Goal: Information Seeking & Learning: Learn about a topic

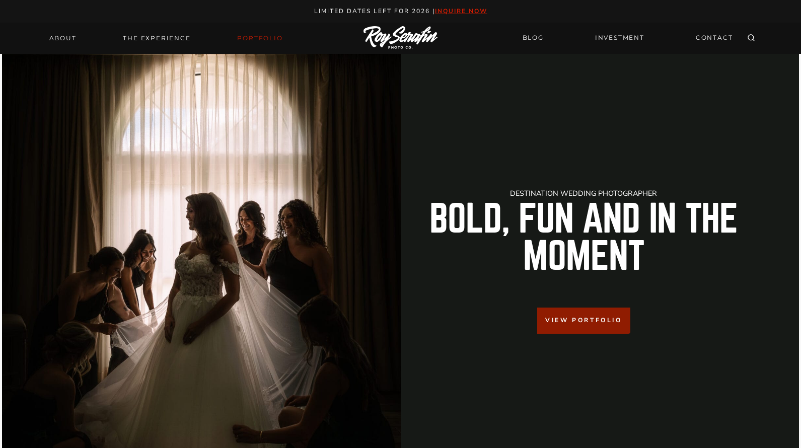
click at [265, 39] on link "Portfolio" at bounding box center [259, 38] width 57 height 14
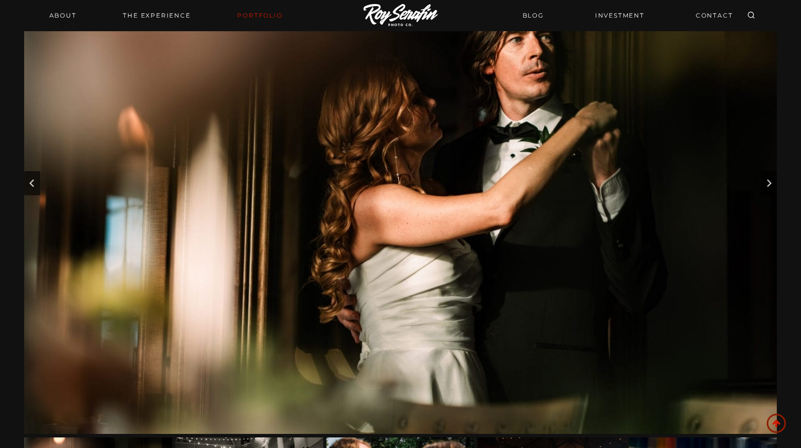
scroll to position [139, 0]
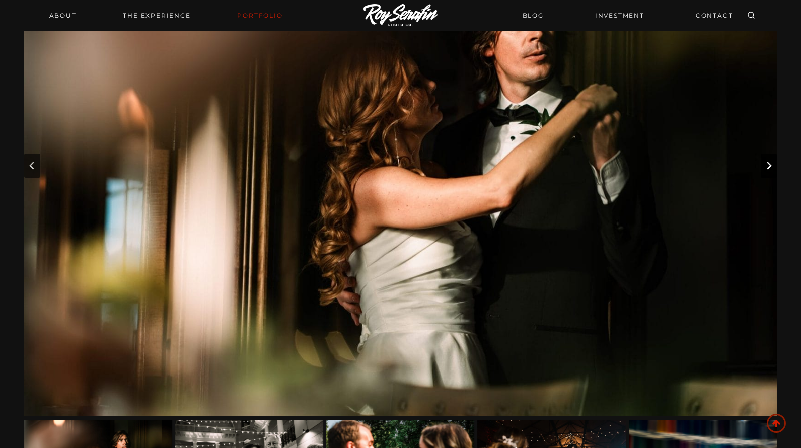
click at [768, 164] on icon "Next slide" at bounding box center [768, 166] width 5 height 8
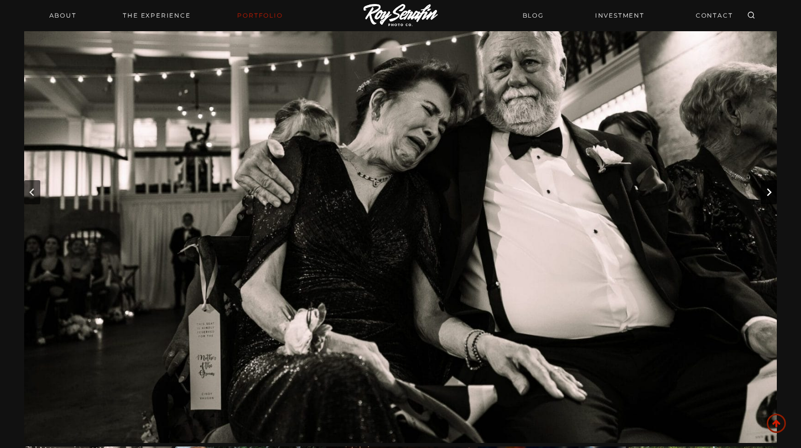
scroll to position [110, 0]
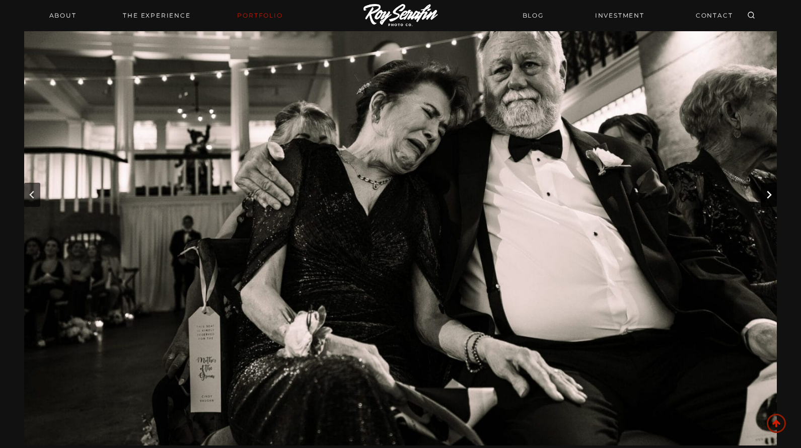
click at [769, 193] on icon "Next slide" at bounding box center [768, 195] width 8 height 8
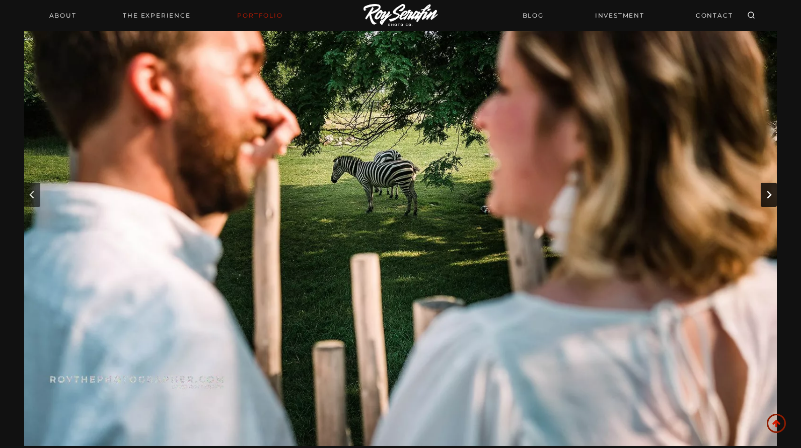
click at [769, 193] on icon "Next slide" at bounding box center [768, 195] width 8 height 8
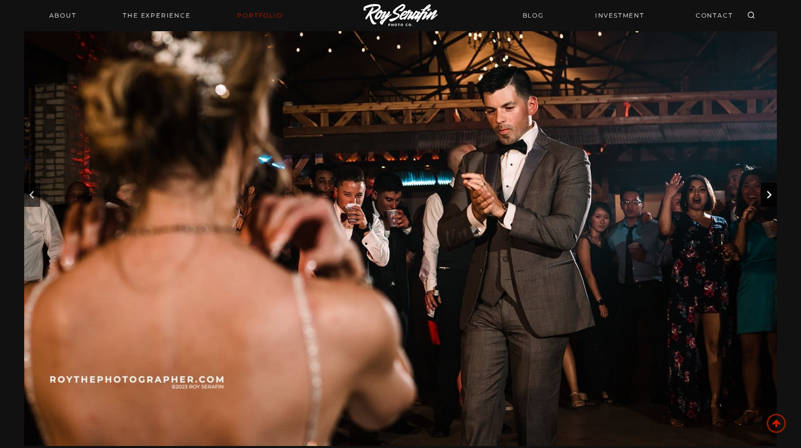
click at [769, 193] on icon "Next slide" at bounding box center [768, 195] width 8 height 8
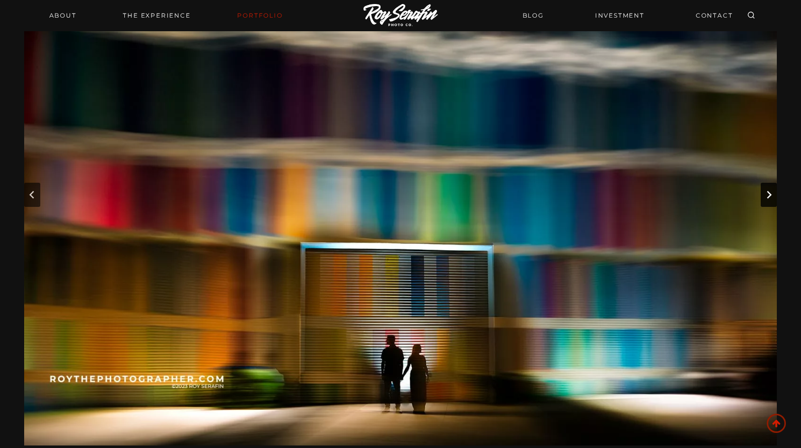
click at [769, 193] on icon "Next slide" at bounding box center [768, 195] width 8 height 8
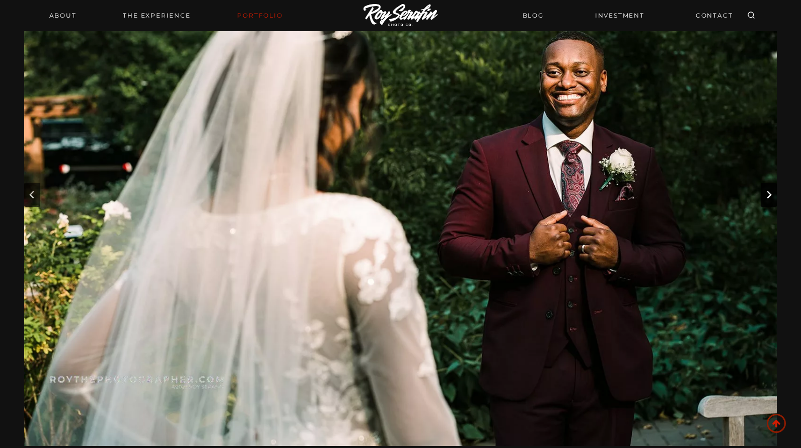
click at [769, 193] on icon "Next slide" at bounding box center [768, 195] width 8 height 8
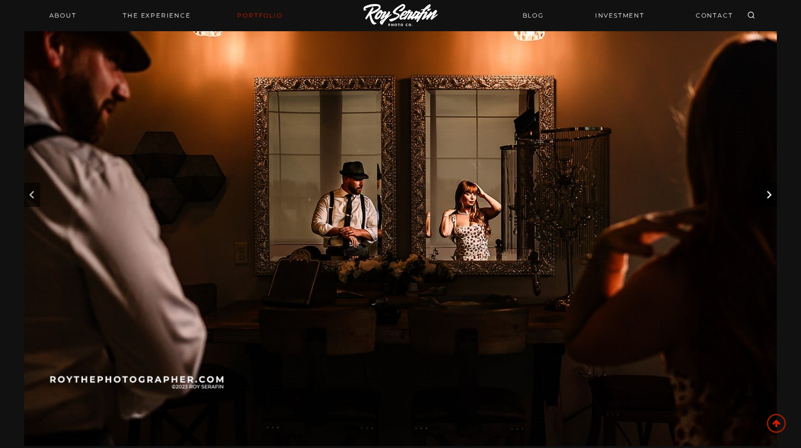
click at [769, 193] on icon "Next slide" at bounding box center [768, 195] width 8 height 8
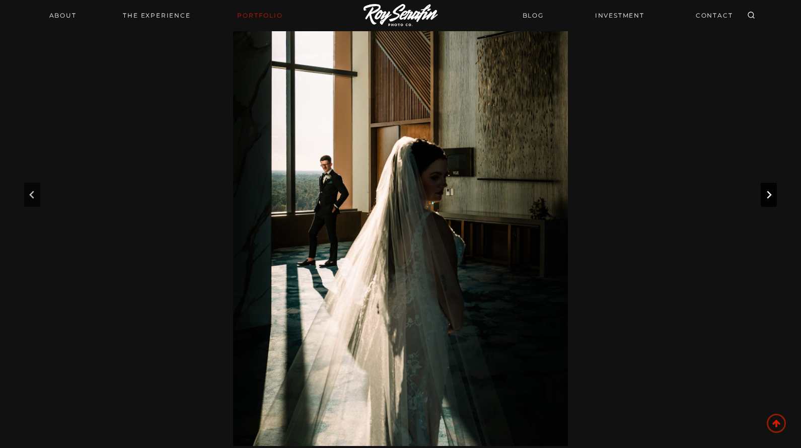
click at [769, 193] on icon "Next slide" at bounding box center [768, 195] width 8 height 8
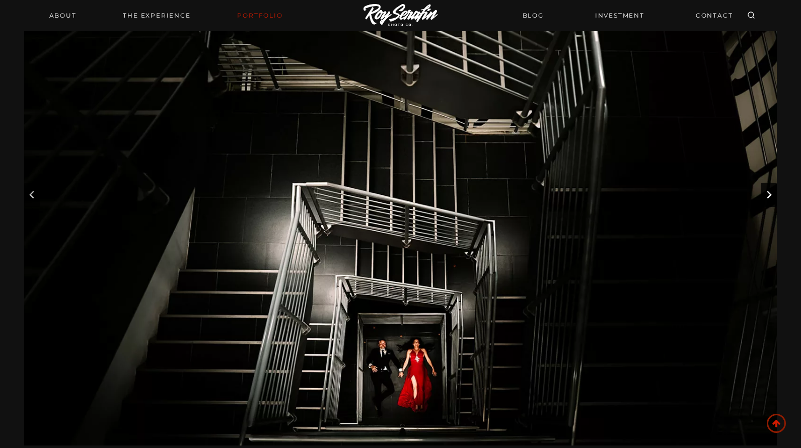
click at [772, 197] on icon "Next slide" at bounding box center [768, 195] width 8 height 8
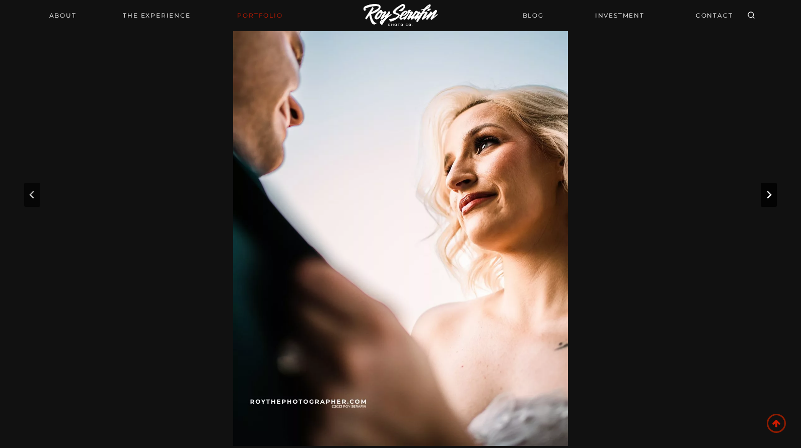
click at [772, 197] on icon "Next slide" at bounding box center [768, 195] width 8 height 8
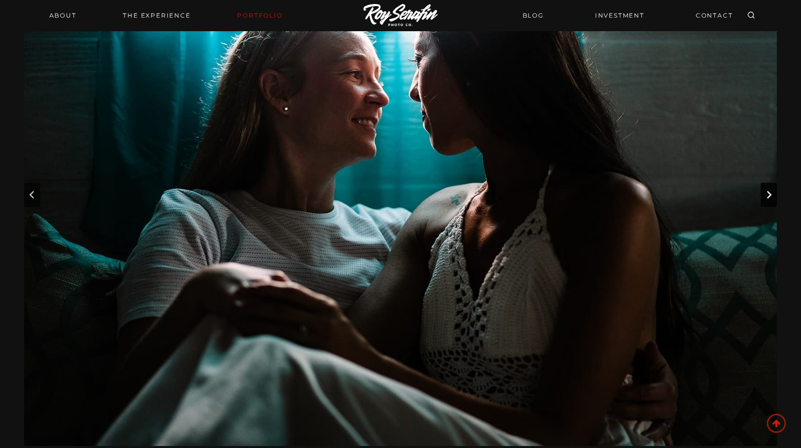
click at [772, 197] on icon "Next slide" at bounding box center [768, 195] width 8 height 8
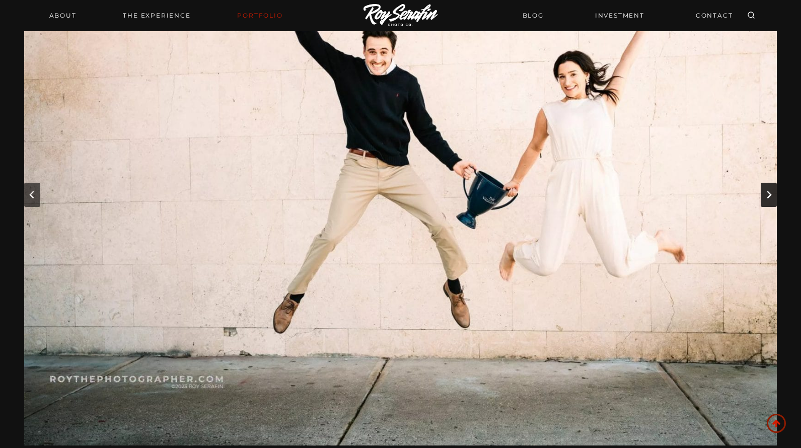
click at [772, 197] on icon "Next slide" at bounding box center [768, 195] width 8 height 8
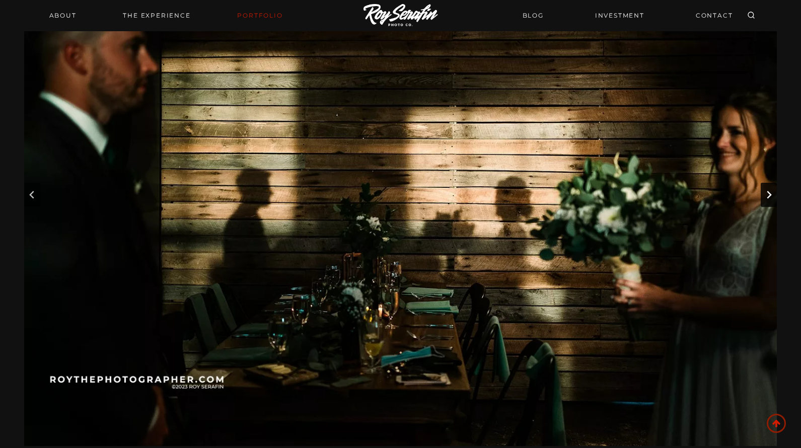
click at [772, 197] on icon "Next slide" at bounding box center [768, 195] width 8 height 8
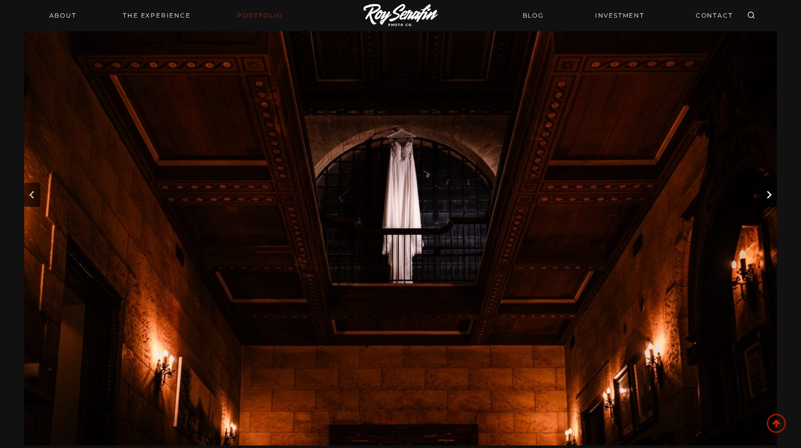
click at [772, 197] on icon "Next slide" at bounding box center [768, 195] width 8 height 8
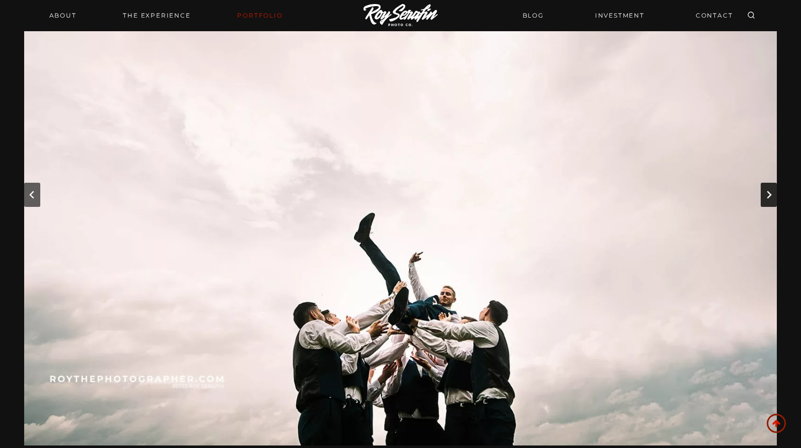
click at [772, 197] on icon "Next slide" at bounding box center [768, 195] width 8 height 8
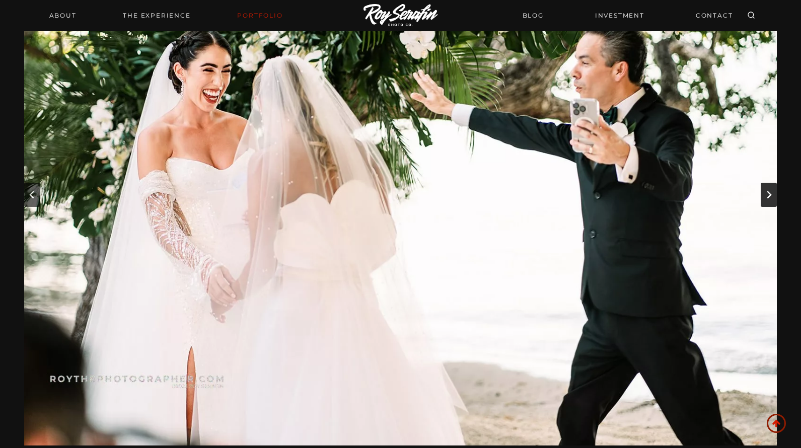
click at [772, 197] on icon "Next slide" at bounding box center [768, 195] width 8 height 8
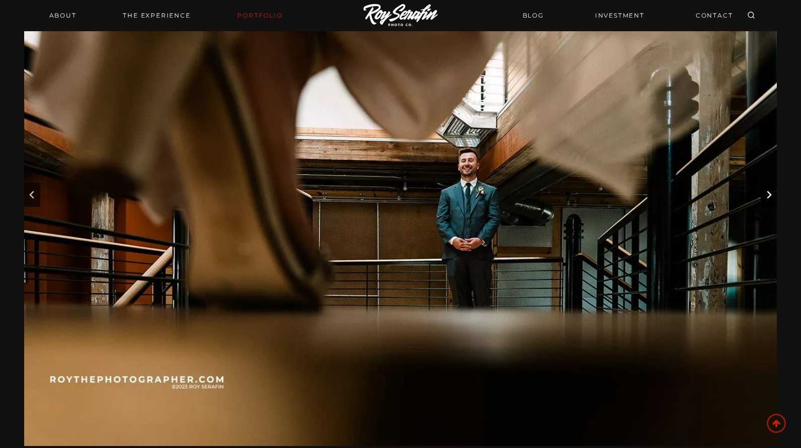
click at [772, 197] on icon "Next slide" at bounding box center [768, 195] width 8 height 8
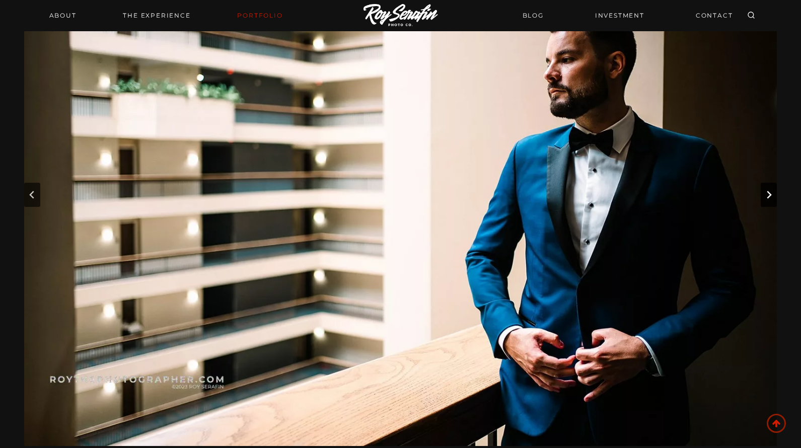
click at [772, 197] on icon "Next slide" at bounding box center [768, 195] width 8 height 8
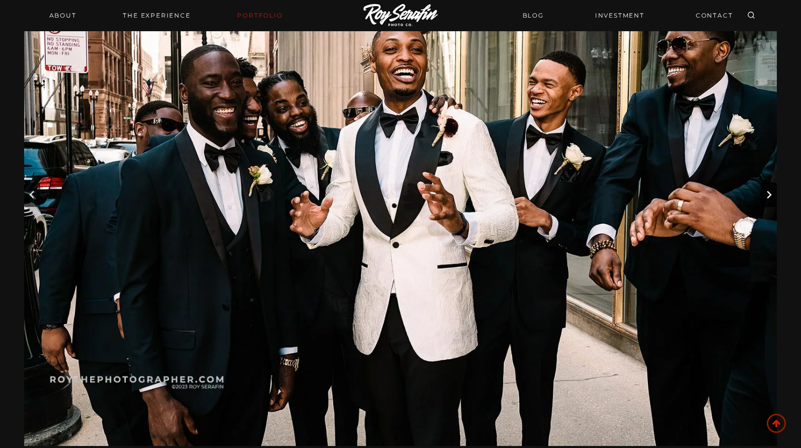
click at [772, 197] on icon "Next slide" at bounding box center [768, 195] width 8 height 8
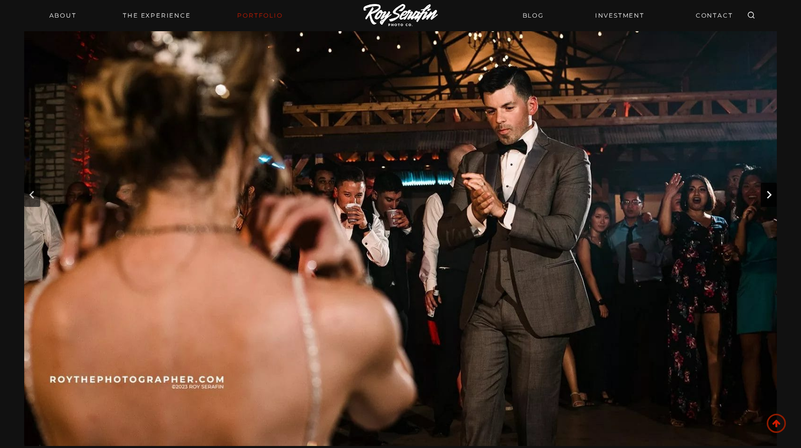
click at [772, 197] on icon "Next slide" at bounding box center [768, 195] width 8 height 8
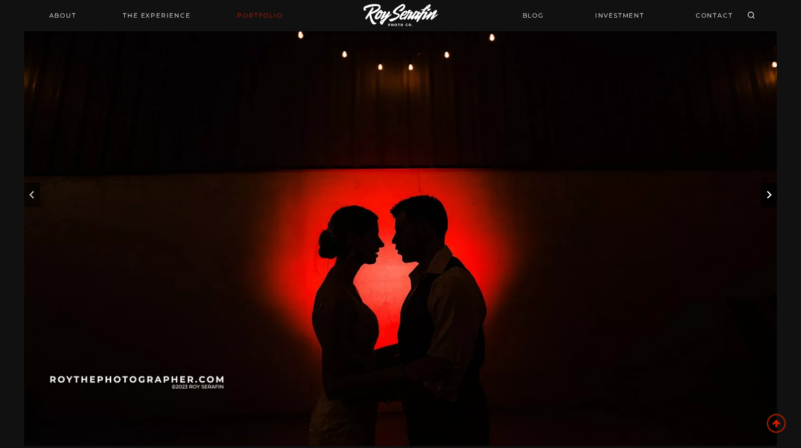
click at [772, 197] on icon "Next slide" at bounding box center [768, 195] width 8 height 8
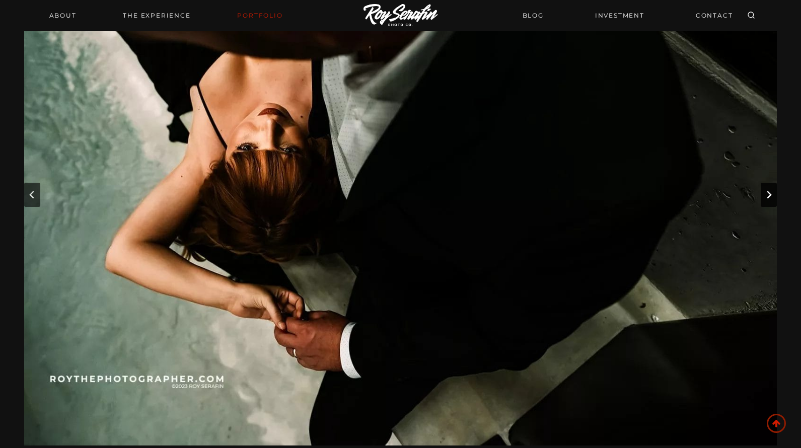
click at [772, 197] on icon "Next slide" at bounding box center [768, 195] width 8 height 8
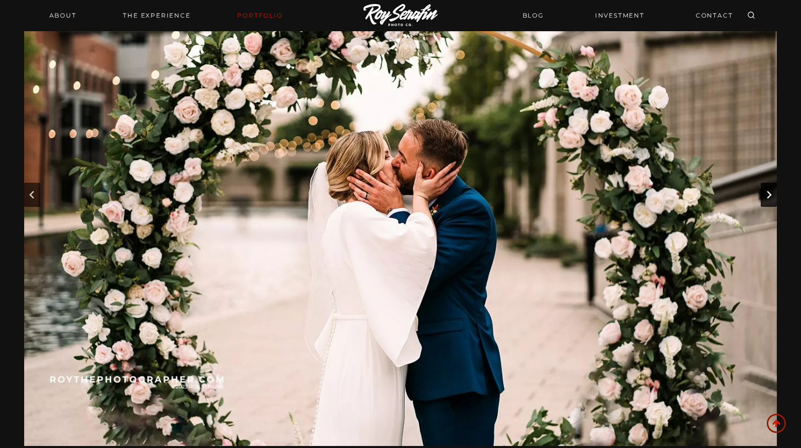
click at [772, 197] on icon "Next slide" at bounding box center [768, 195] width 8 height 8
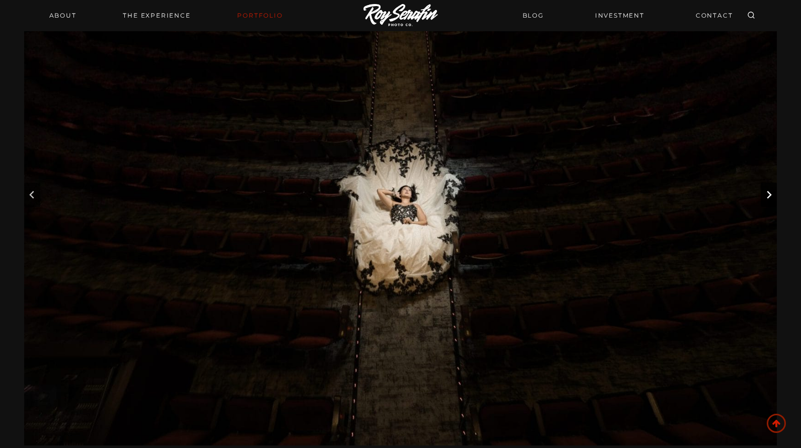
click at [772, 197] on icon "Next slide" at bounding box center [768, 195] width 8 height 8
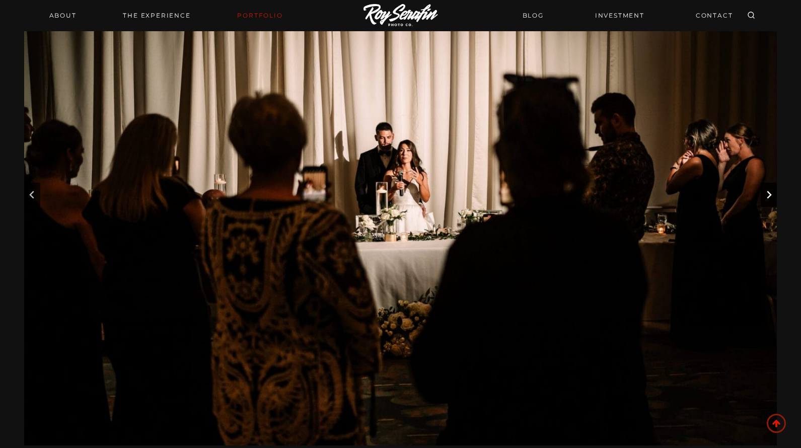
click at [772, 197] on icon "Next slide" at bounding box center [768, 195] width 8 height 8
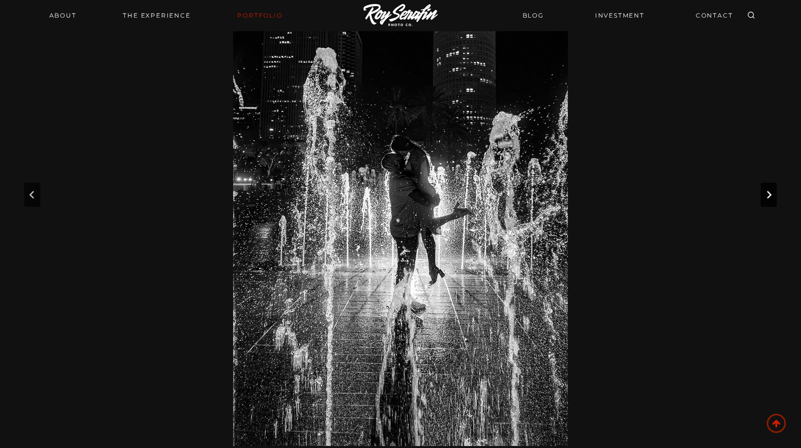
click at [772, 197] on icon "Next slide" at bounding box center [768, 195] width 8 height 8
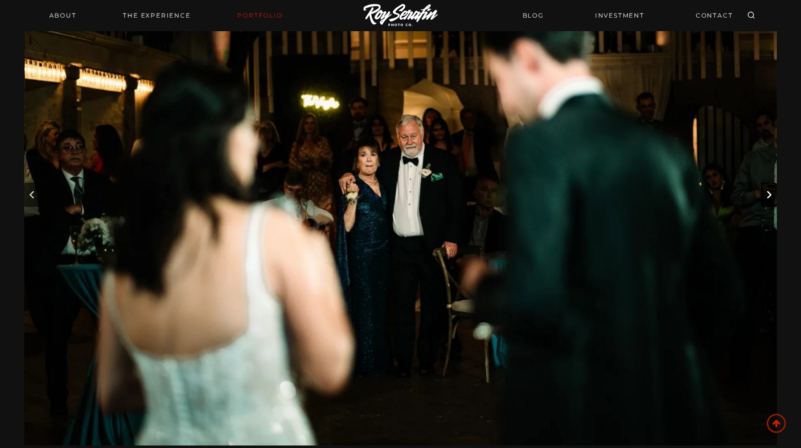
click at [772, 197] on icon "Next slide" at bounding box center [768, 195] width 8 height 8
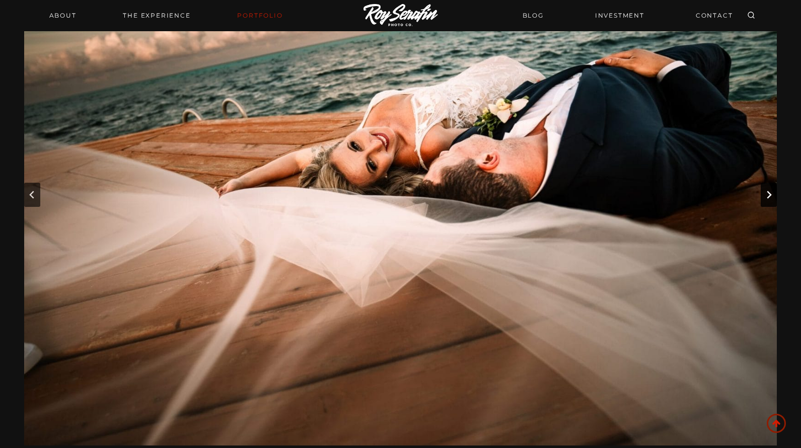
click at [772, 197] on icon "Go to first slide" at bounding box center [768, 195] width 8 height 8
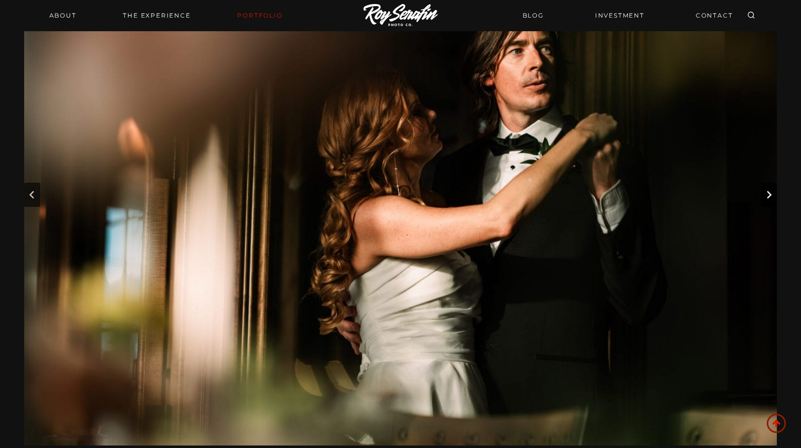
click at [772, 197] on icon "Next slide" at bounding box center [768, 195] width 8 height 8
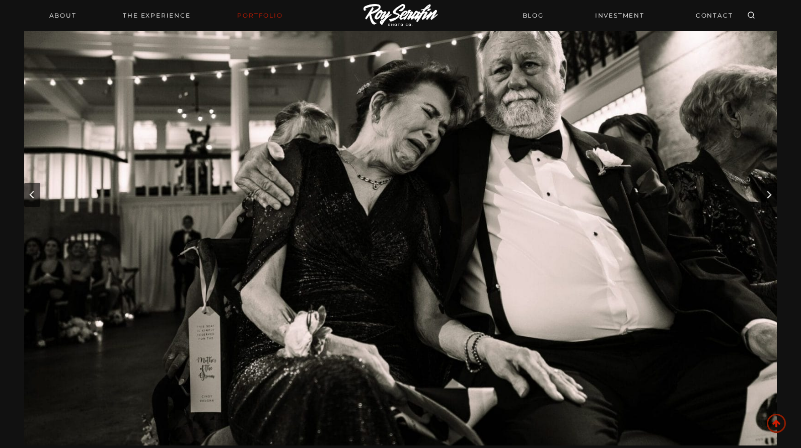
click at [256, 17] on link "Portfolio" at bounding box center [259, 16] width 57 height 14
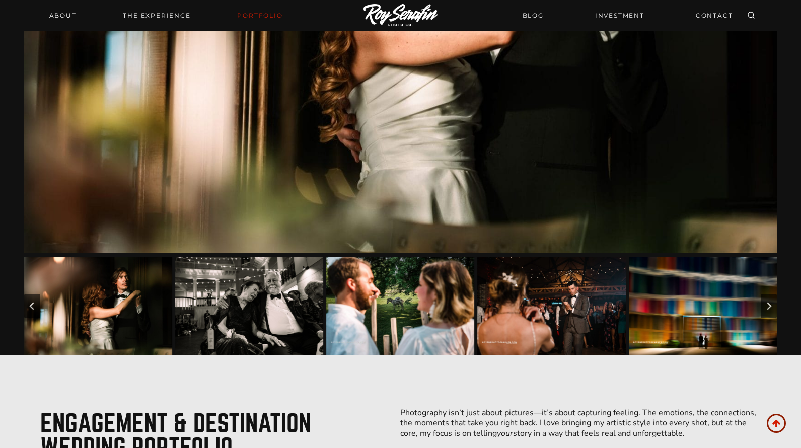
scroll to position [291, 0]
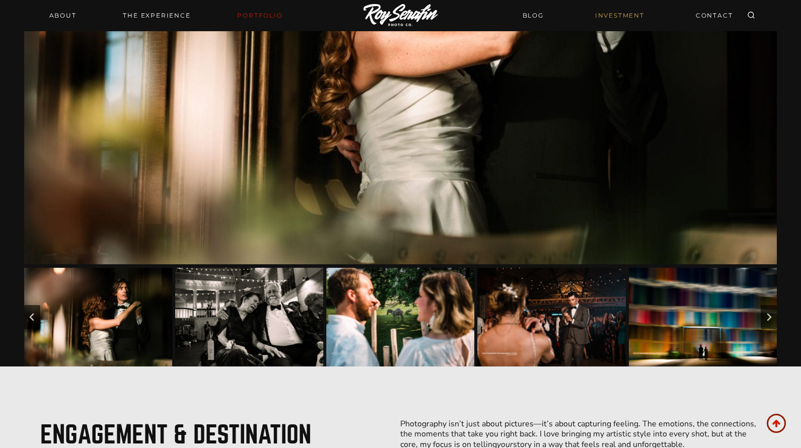
click at [623, 16] on link "INVESTMENT" at bounding box center [619, 16] width 61 height 18
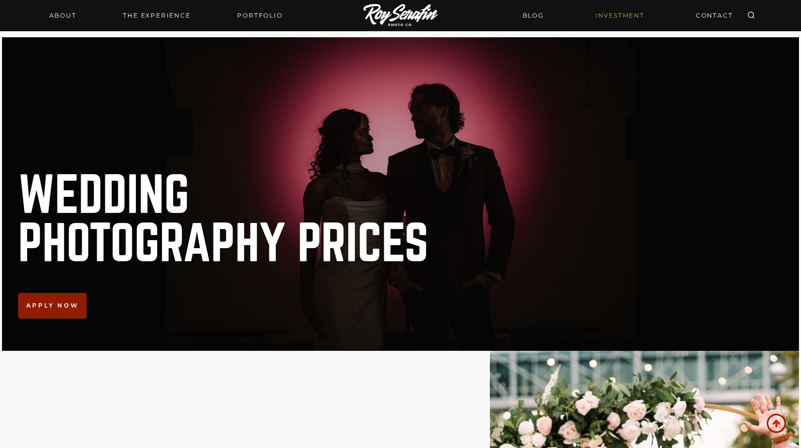
scroll to position [4, 0]
